Goal: Task Accomplishment & Management: Manage account settings

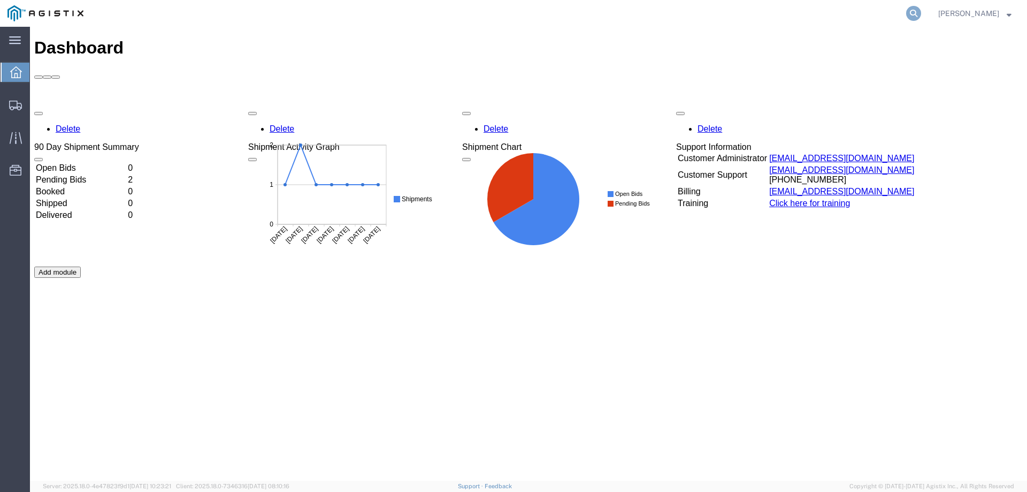
click at [921, 6] on icon at bounding box center [913, 13] width 15 height 15
click at [784, 13] on input "search" at bounding box center [743, 14] width 325 height 26
type input "56647008"
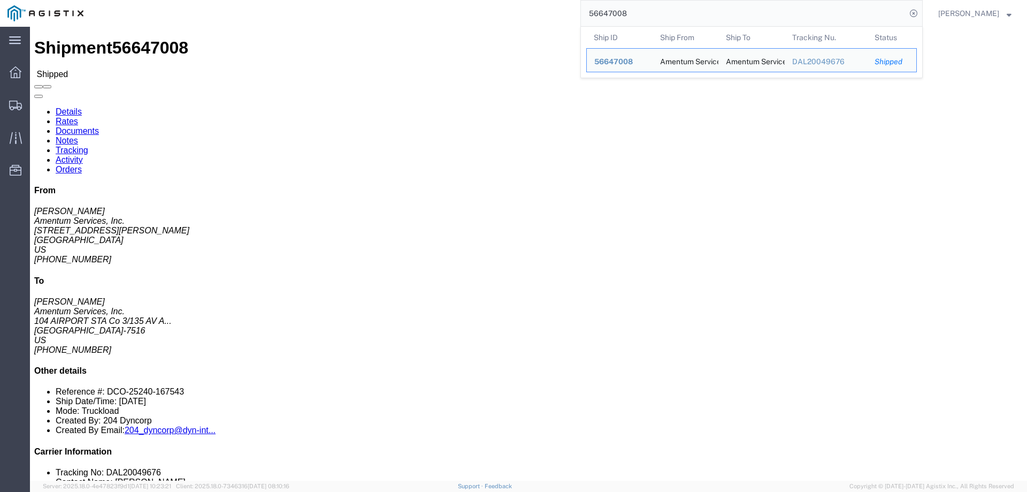
click ul "Details Rates Documents Notes Tracking Activity Orders"
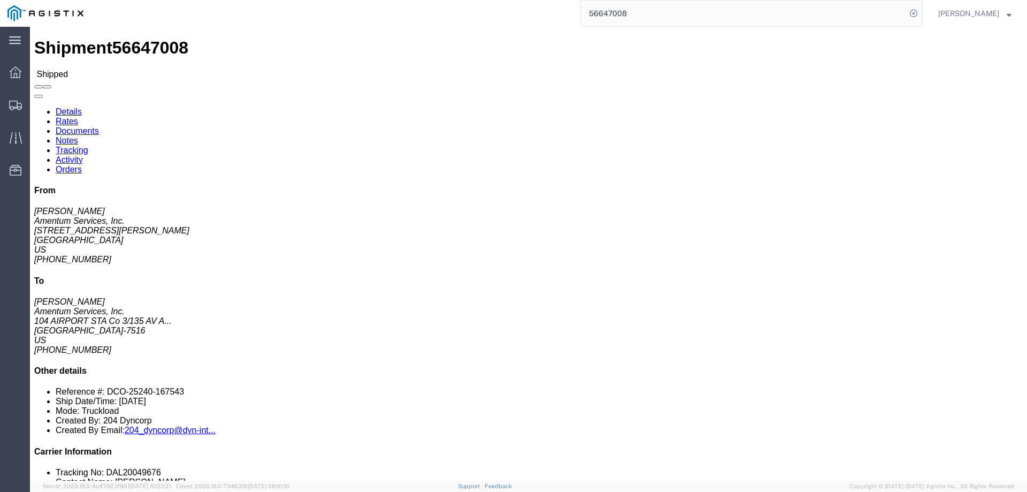
click link "Tracking"
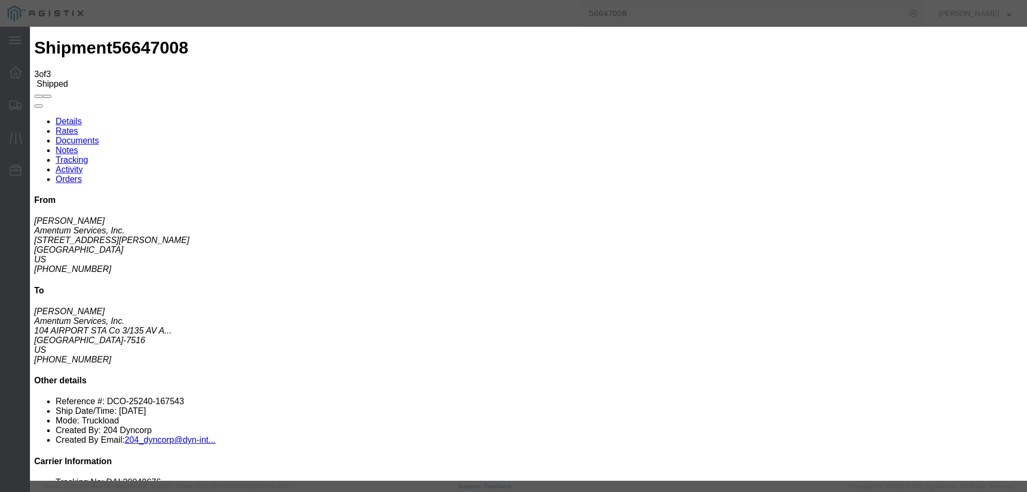
type input "[DATE]"
type input "7:30 AM"
select select "DELIVRED"
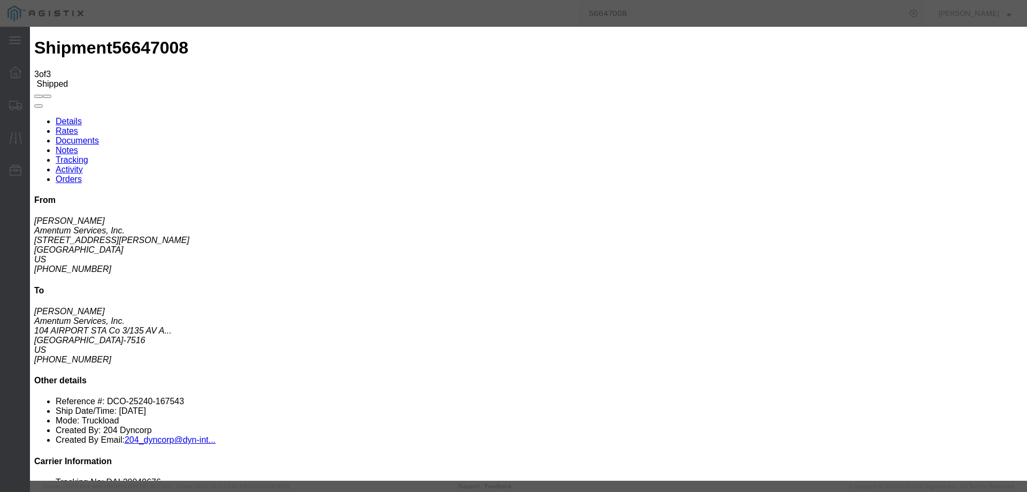
type input "a"
type input "[PERSON_NAME]"
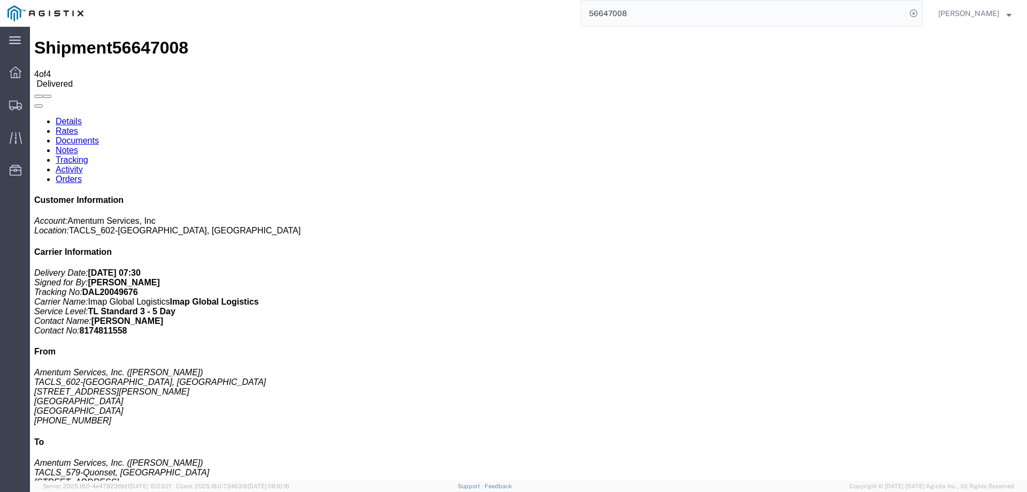
scroll to position [73, 0]
click at [99, 136] on link "Documents" at bounding box center [77, 140] width 43 height 9
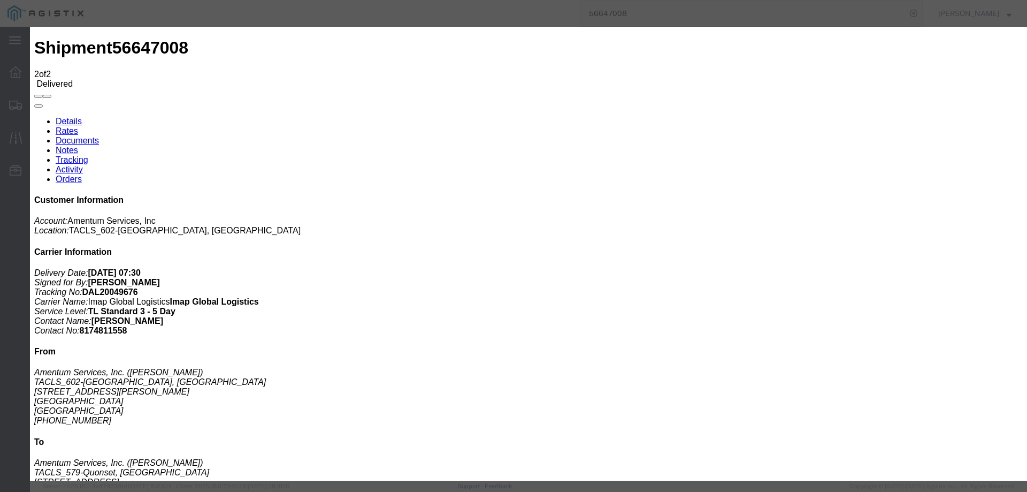
type input "C:\fakepath\36502 POD.pdf"
select select "PROOF_OF_DELIVERY"
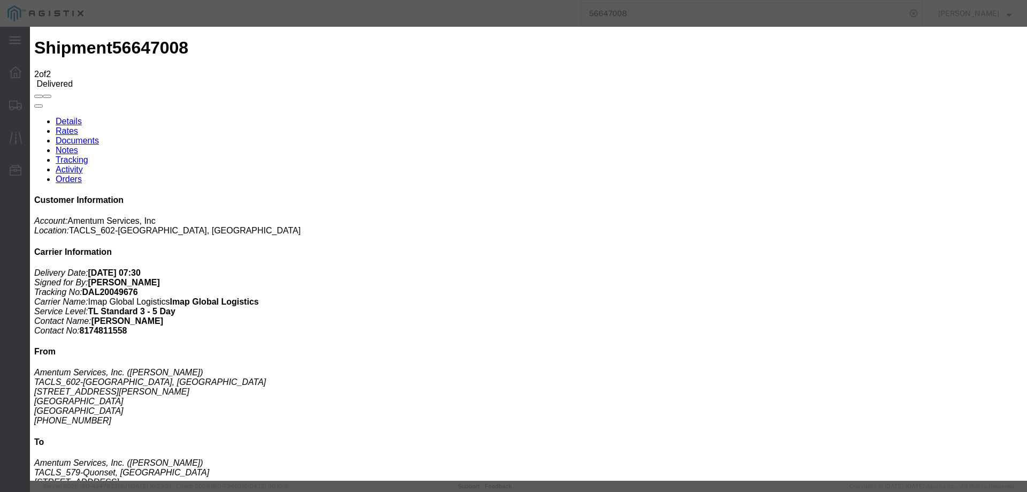
type input "P"
type input "D"
type input "POD"
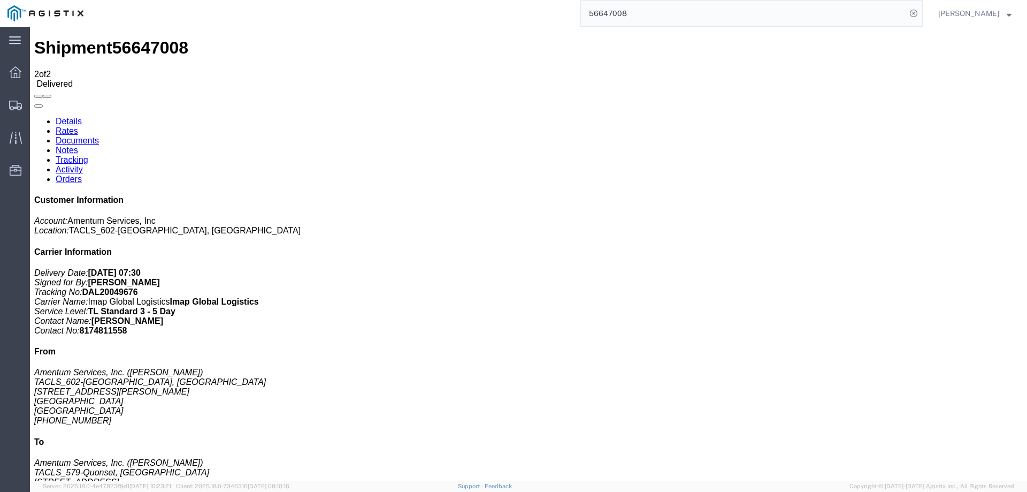
click at [68, 117] on link "Details" at bounding box center [69, 121] width 26 height 9
click link "Documents"
click at [70, 117] on link "Details" at bounding box center [69, 121] width 26 height 9
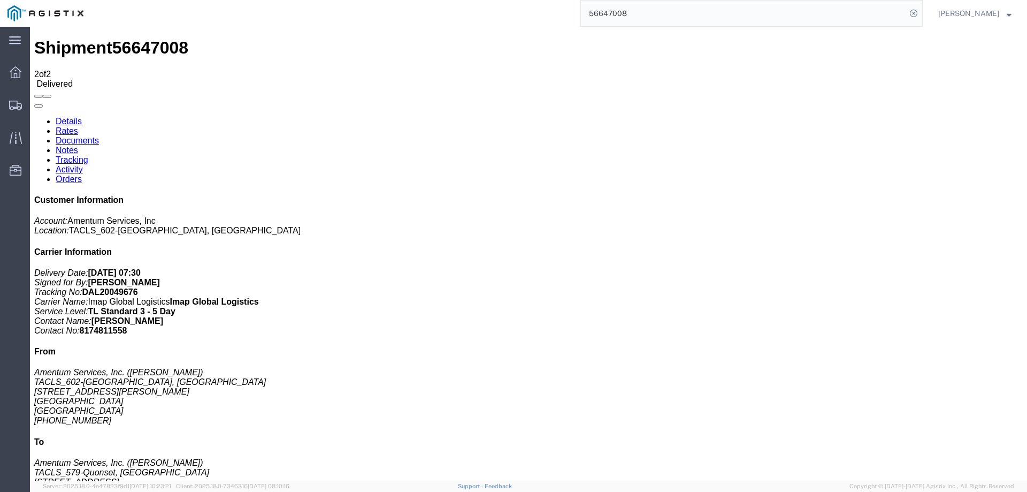
click link "Rates"
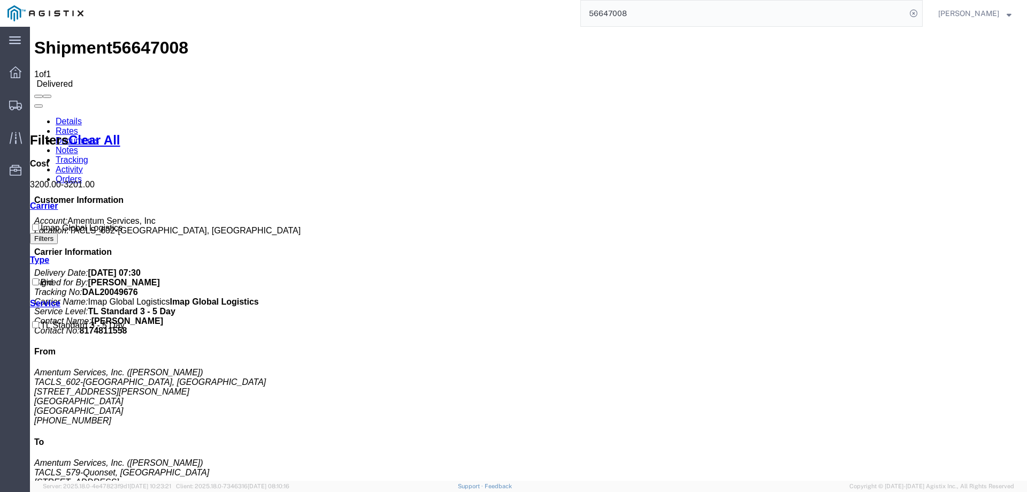
click at [99, 136] on link "Documents" at bounding box center [77, 140] width 43 height 9
